Goal: Task Accomplishment & Management: Complete application form

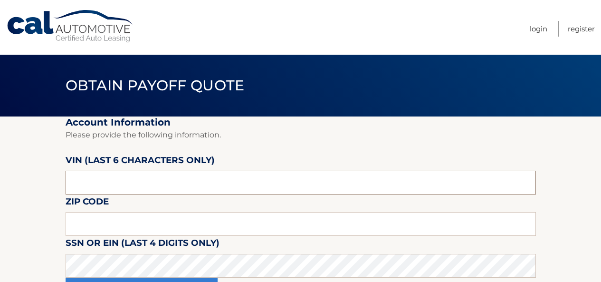
click at [152, 182] on input "text" at bounding box center [301, 183] width 470 height 24
paste input "232590"
type input "232590"
click at [103, 221] on input "text" at bounding box center [301, 224] width 470 height 24
type input "14111"
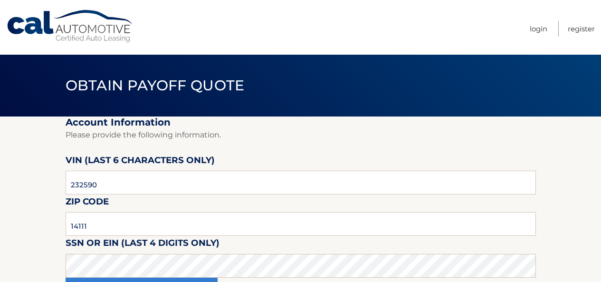
click at [22, 176] on section "Account Information Please provide the following information. VIN (last 6 chara…" at bounding box center [300, 214] width 601 height 196
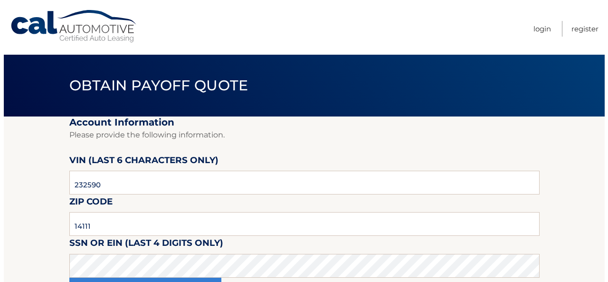
scroll to position [95, 0]
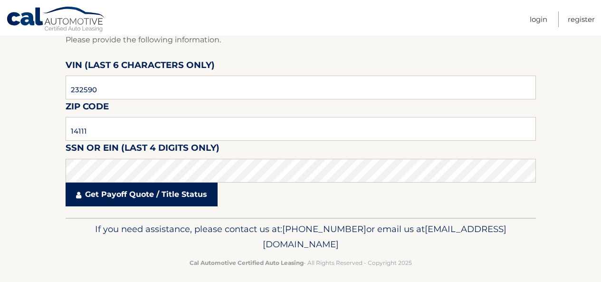
click at [108, 197] on link "Get Payoff Quote / Title Status" at bounding box center [142, 194] width 152 height 24
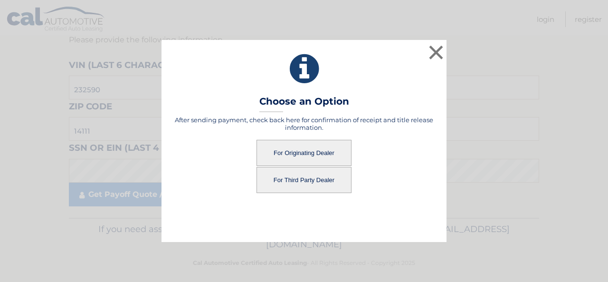
click at [179, 196] on div "After sending payment, check back here for confirmation of receipt and title re…" at bounding box center [303, 173] width 261 height 114
click at [316, 153] on button "For Originating Dealer" at bounding box center [303, 153] width 95 height 26
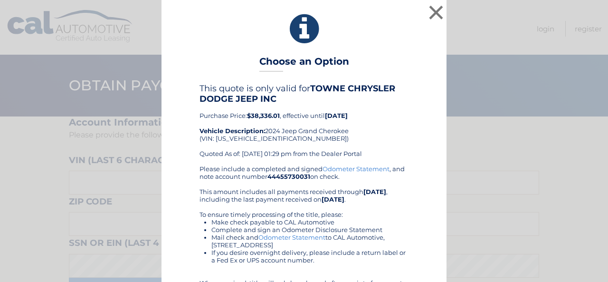
click at [363, 48] on div "× Choose an Option This quote is only valid for TOWNE CHRYSLER DODGE JEEP INC P…" at bounding box center [303, 175] width 285 height 351
